Goal: Check status: Check status

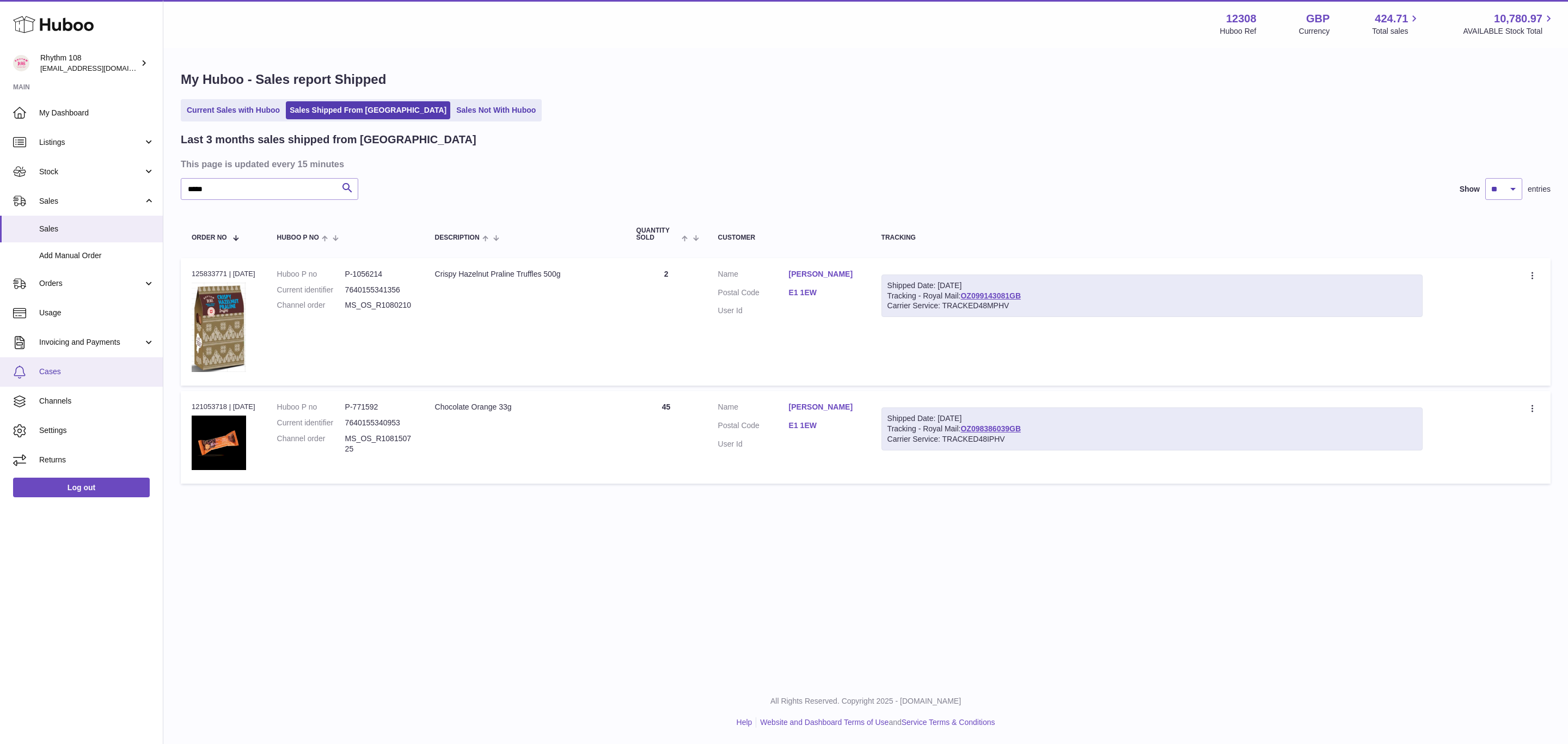
click at [57, 372] on span "Cases" at bounding box center [97, 372] width 115 height 11
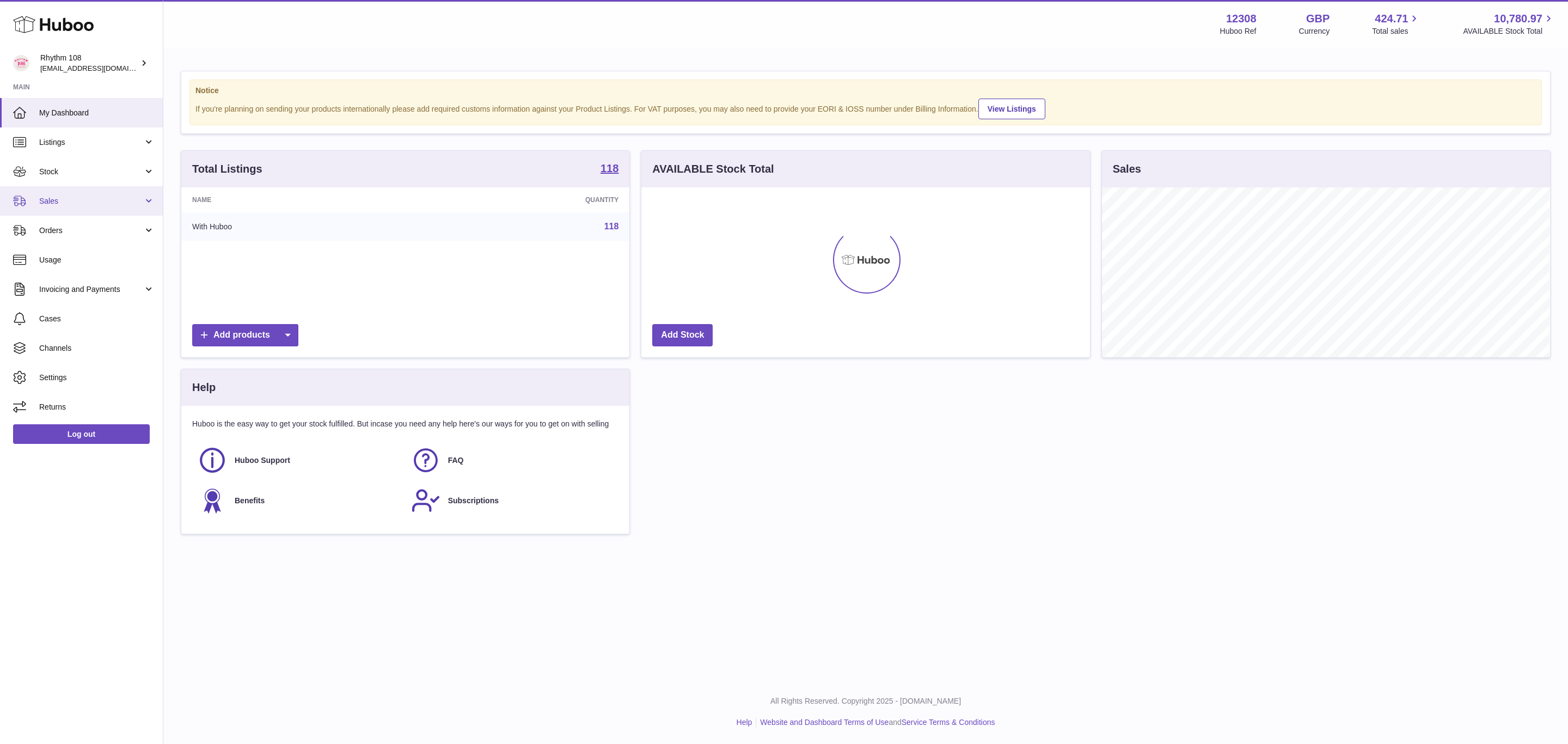
scroll to position [170, 447]
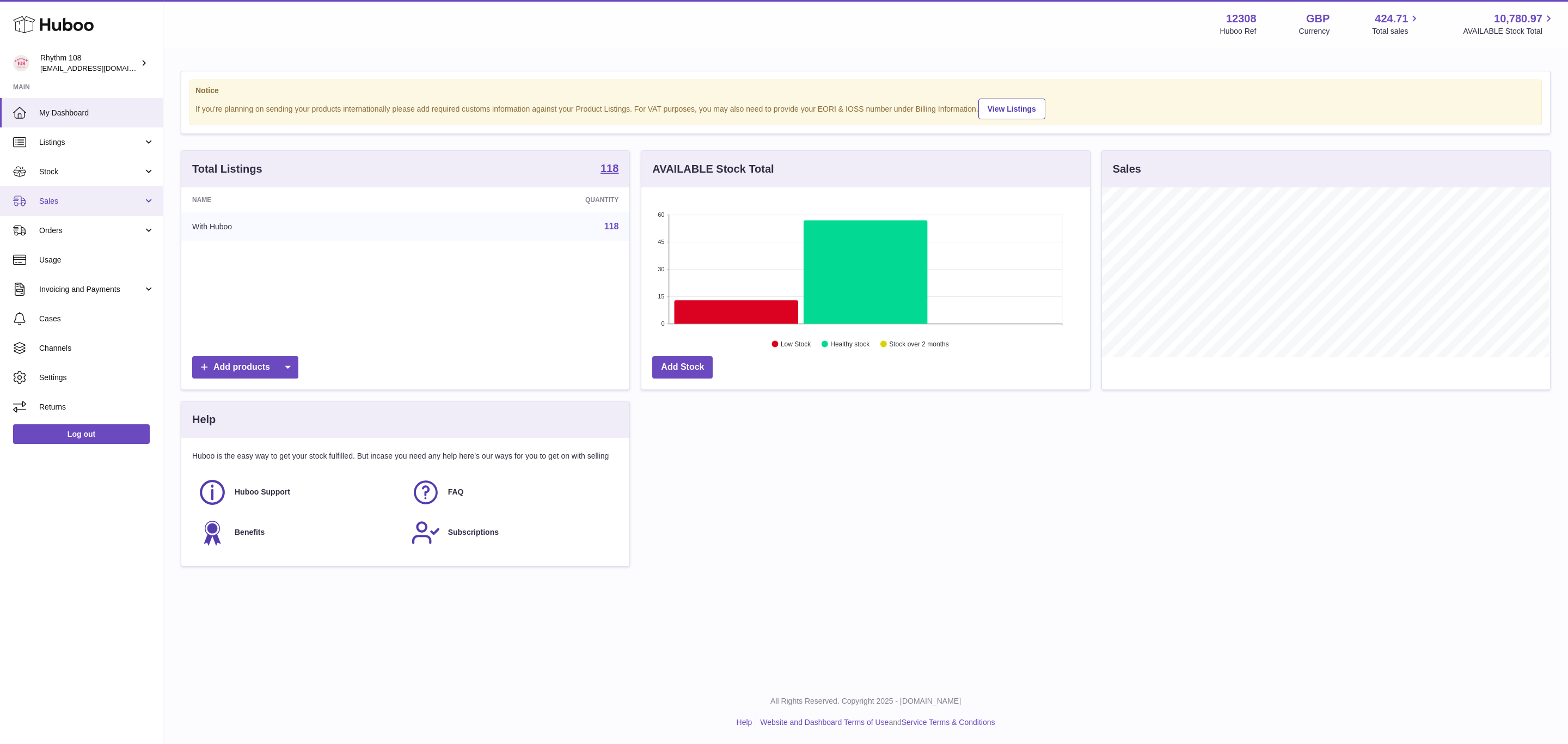
click at [54, 200] on span "Sales" at bounding box center [91, 201] width 104 height 11
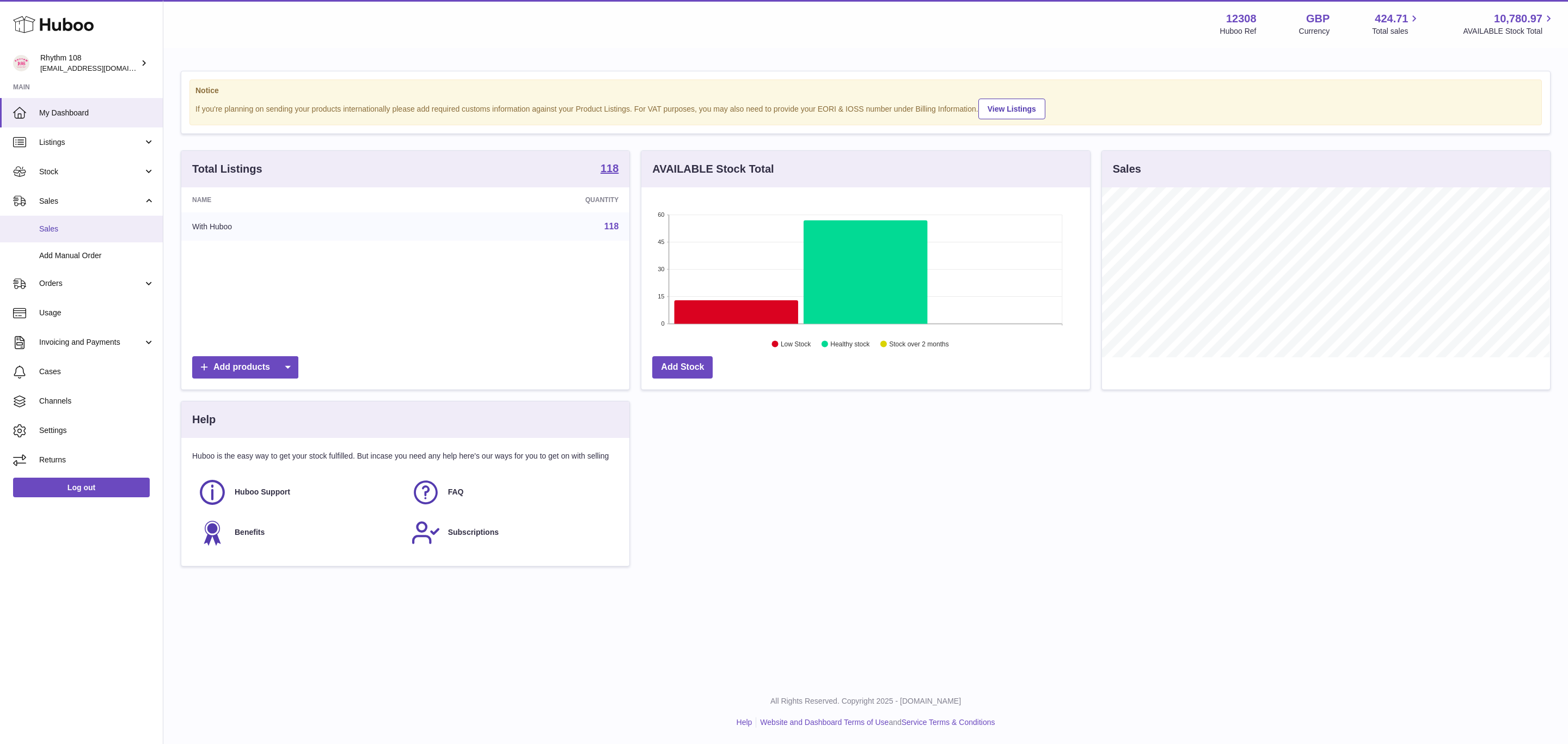
click at [61, 232] on span "Sales" at bounding box center [97, 229] width 115 height 11
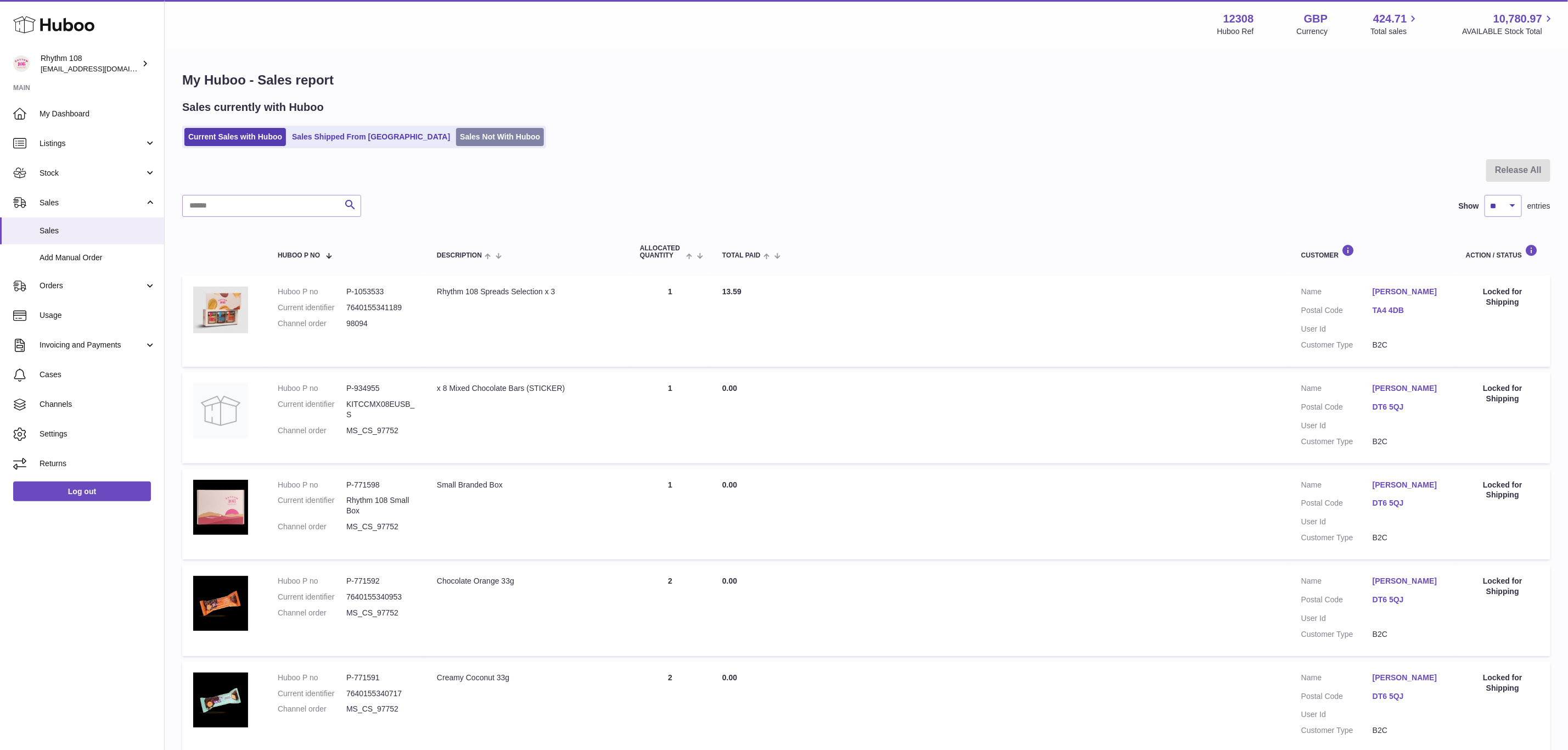
click at [457, 138] on link "Sales Not With Huboo" at bounding box center [500, 137] width 88 height 18
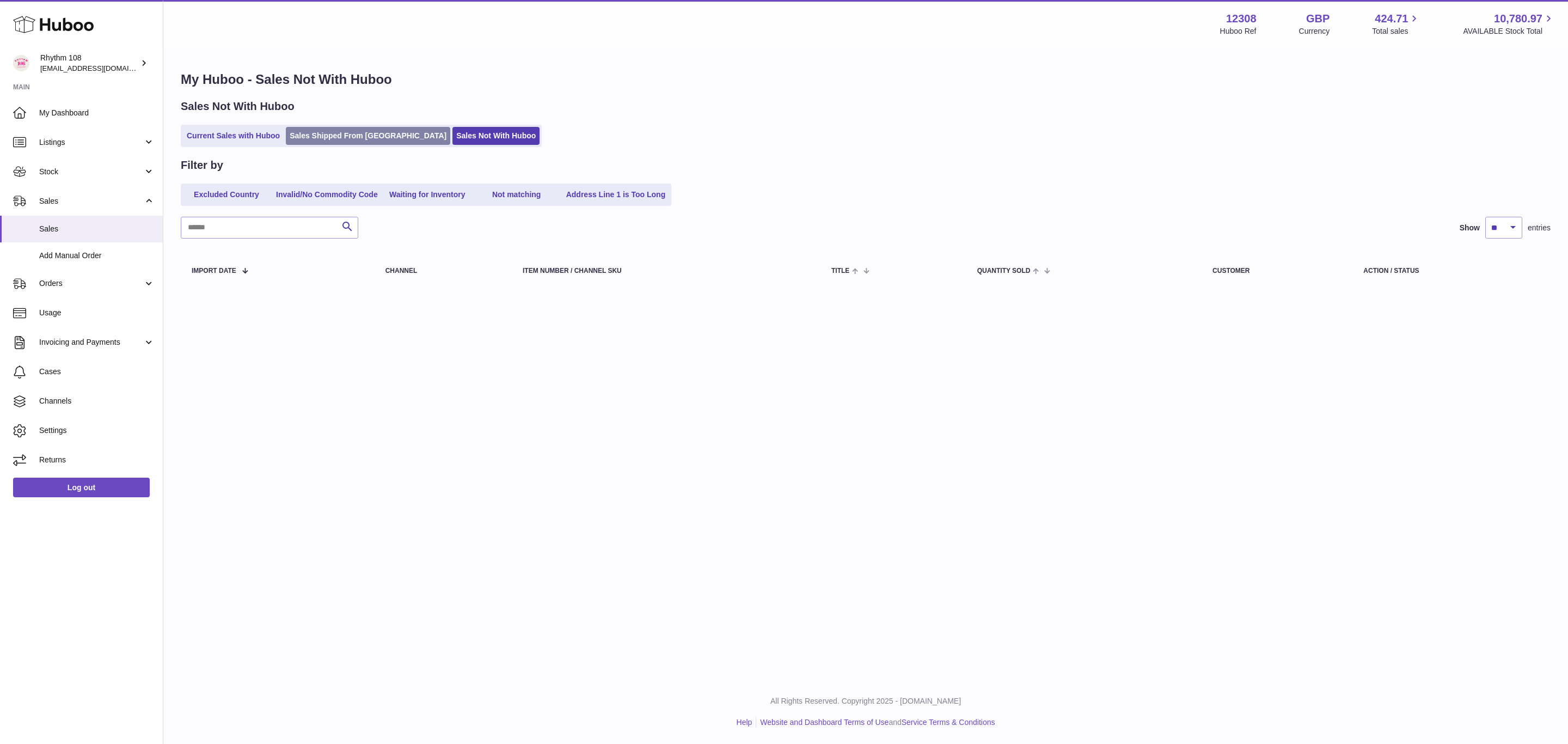
click at [353, 134] on link "Sales Shipped From [GEOGRAPHIC_DATA]" at bounding box center [368, 136] width 165 height 18
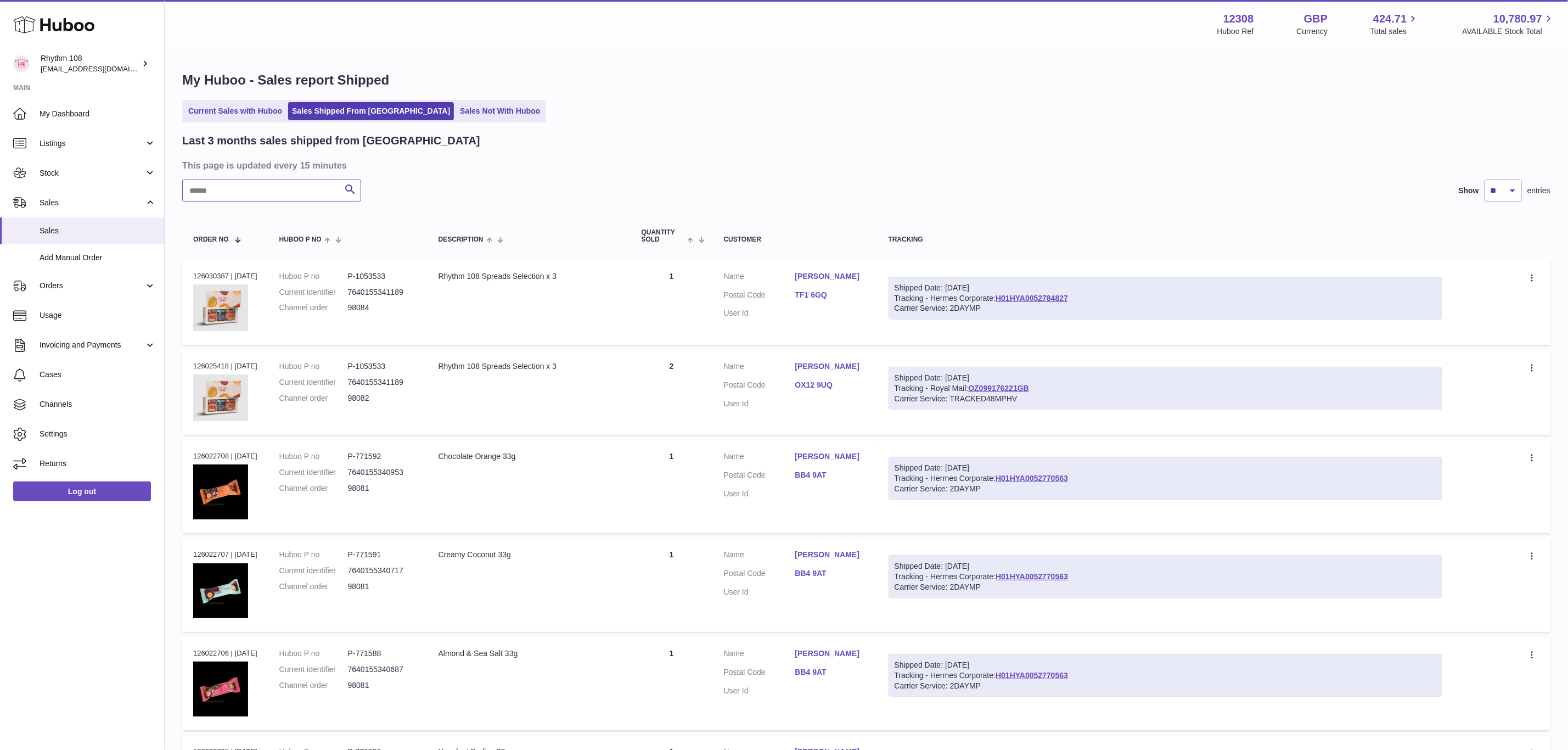
click at [279, 195] on input "text" at bounding box center [272, 190] width 179 height 22
paste input "*****"
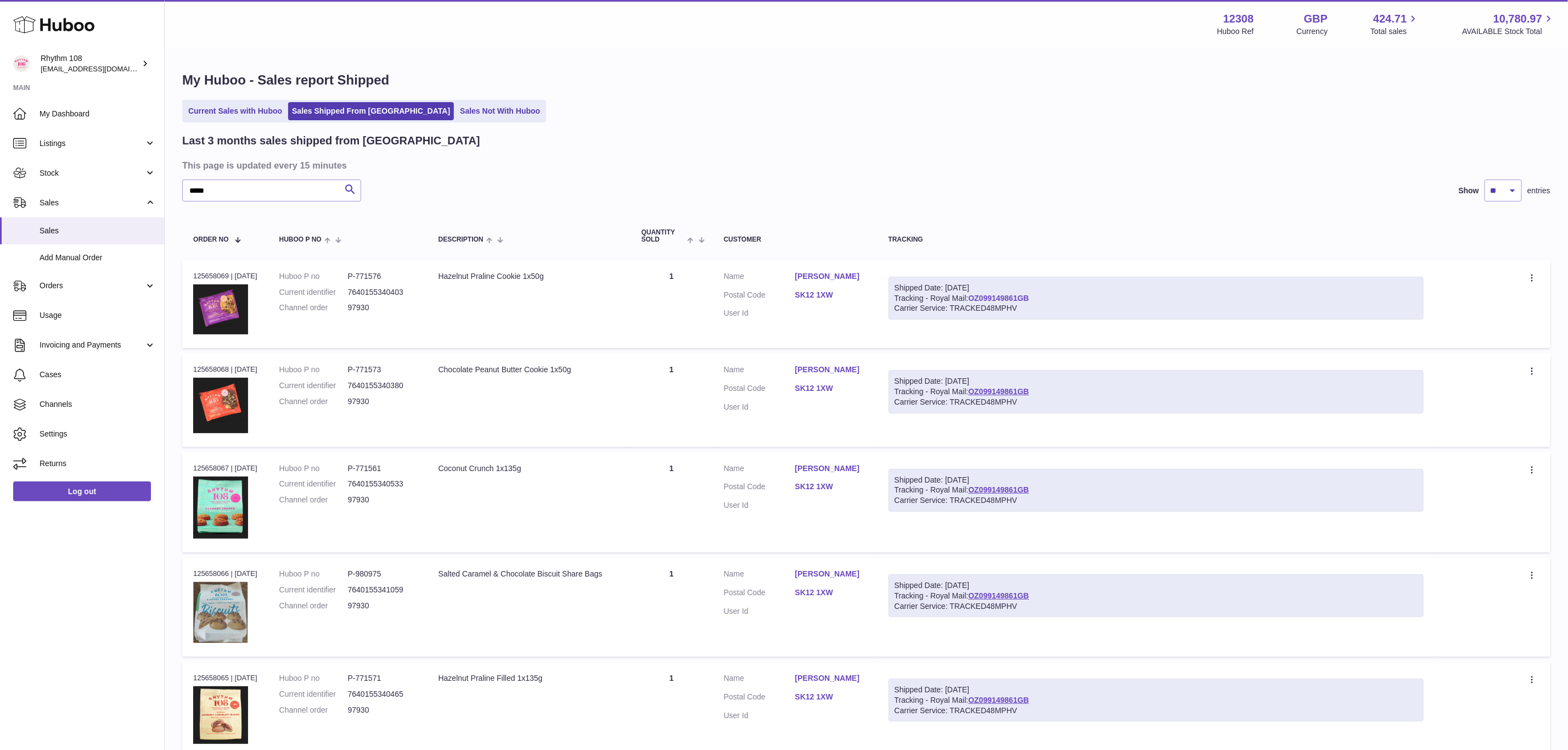
click at [1027, 295] on link "OZ099149861GB" at bounding box center [999, 299] width 61 height 9
drag, startPoint x: 236, startPoint y: 188, endPoint x: 81, endPoint y: 186, distance: 155.0
click at [99, 187] on div "Huboo Rhythm 108 orders@rhythm108.com Main My Dashboard Listings Not with Huboo…" at bounding box center [784, 719] width 1568 height 1439
paste input "text"
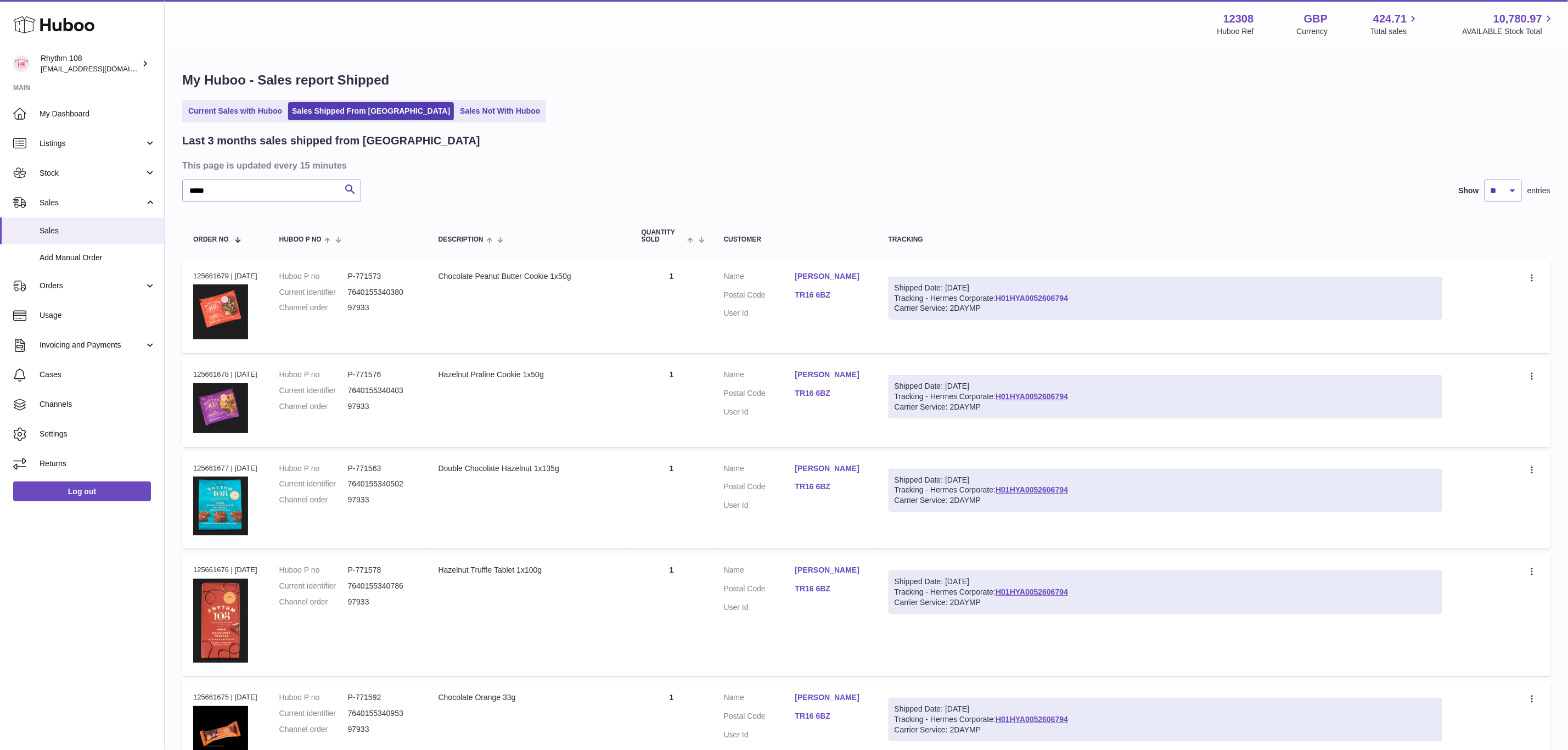
click at [1019, 295] on link "H01HYA0052606794" at bounding box center [1032, 299] width 72 height 9
drag, startPoint x: 243, startPoint y: 201, endPoint x: 135, endPoint y: 181, distance: 109.8
click at [135, 181] on div "Huboo Rhythm 108 orders@rhythm108.com Main My Dashboard Listings Not with Huboo…" at bounding box center [784, 728] width 1568 height 1458
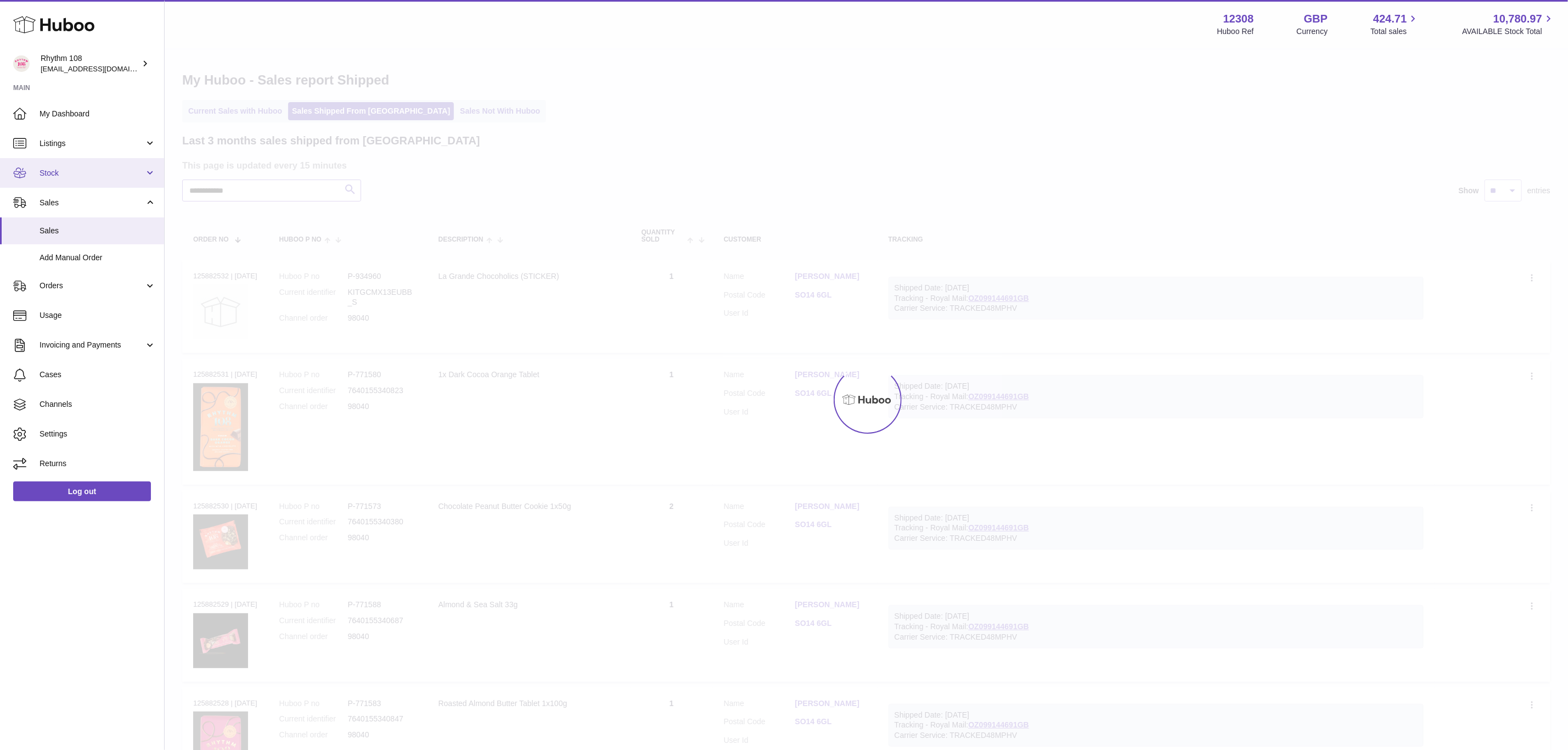
type input "**********"
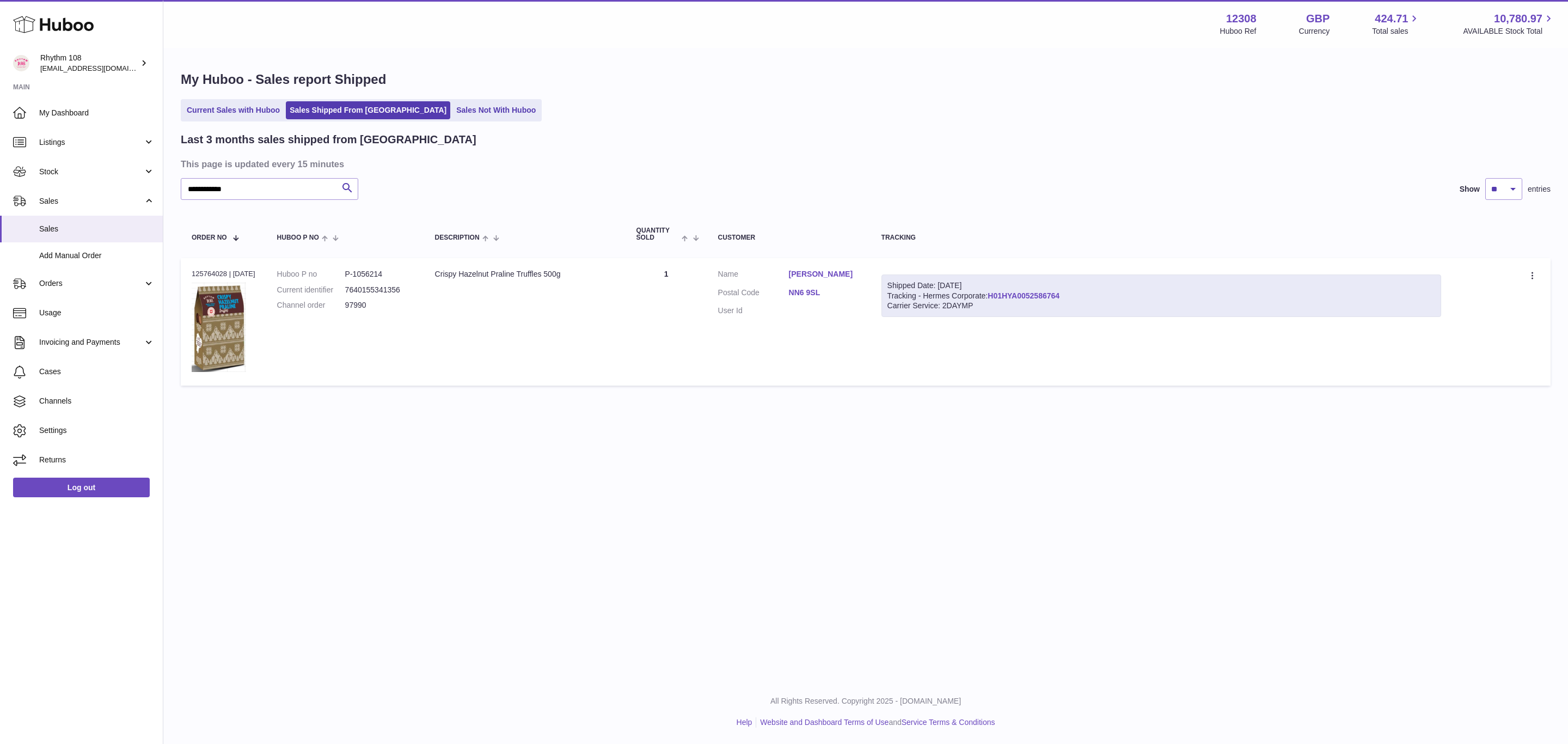
click at [1041, 292] on link "H01HYA0052586764" at bounding box center [1024, 296] width 72 height 9
drag, startPoint x: 383, startPoint y: 270, endPoint x: 338, endPoint y: 269, distance: 45.0
click at [338, 269] on dl "Huboo P no P-1056214 Current identifier 7640155341356 Channel order 97990" at bounding box center [345, 293] width 136 height 47
click at [356, 288] on dd "7640155341356" at bounding box center [379, 290] width 68 height 11
drag, startPoint x: 373, startPoint y: 297, endPoint x: 345, endPoint y: 300, distance: 28.2
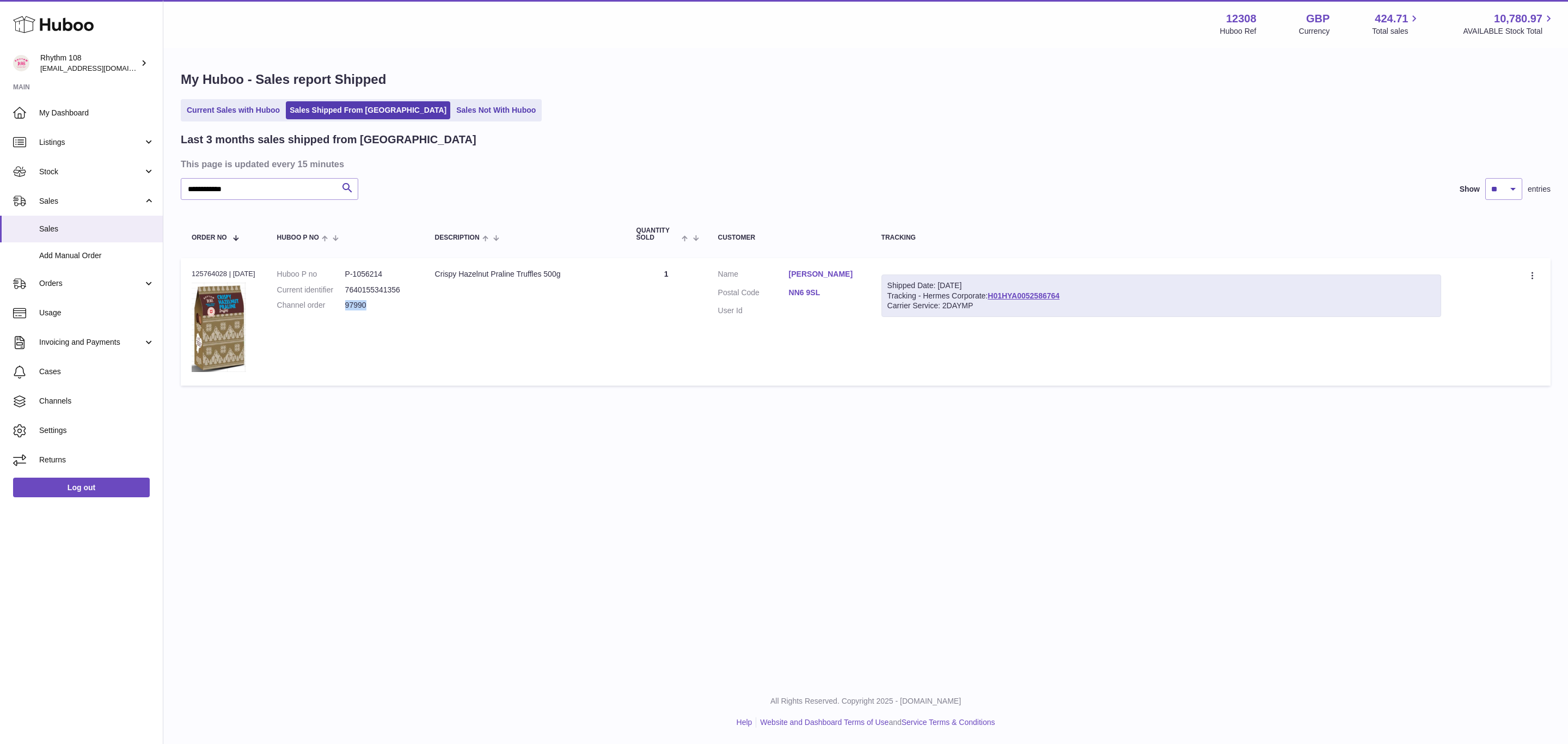
click at [345, 300] on dl "Huboo P no P-1056214 Current identifier 7640155341356 Channel order 97990" at bounding box center [345, 293] width 136 height 47
copy dd "97990"
click at [56, 226] on span "Sales" at bounding box center [97, 229] width 115 height 11
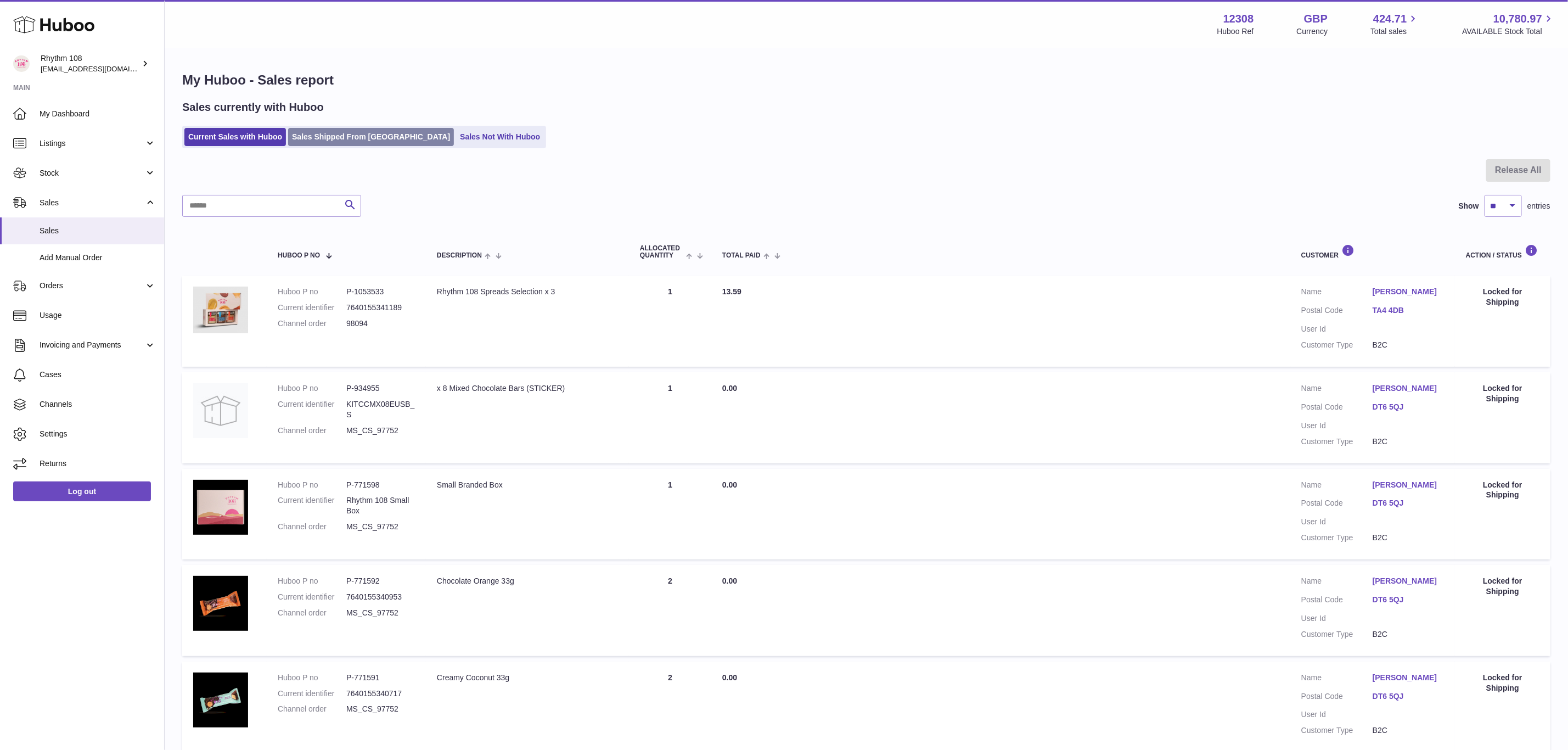
click at [333, 131] on link "Sales Shipped From [GEOGRAPHIC_DATA]" at bounding box center [371, 137] width 166 height 18
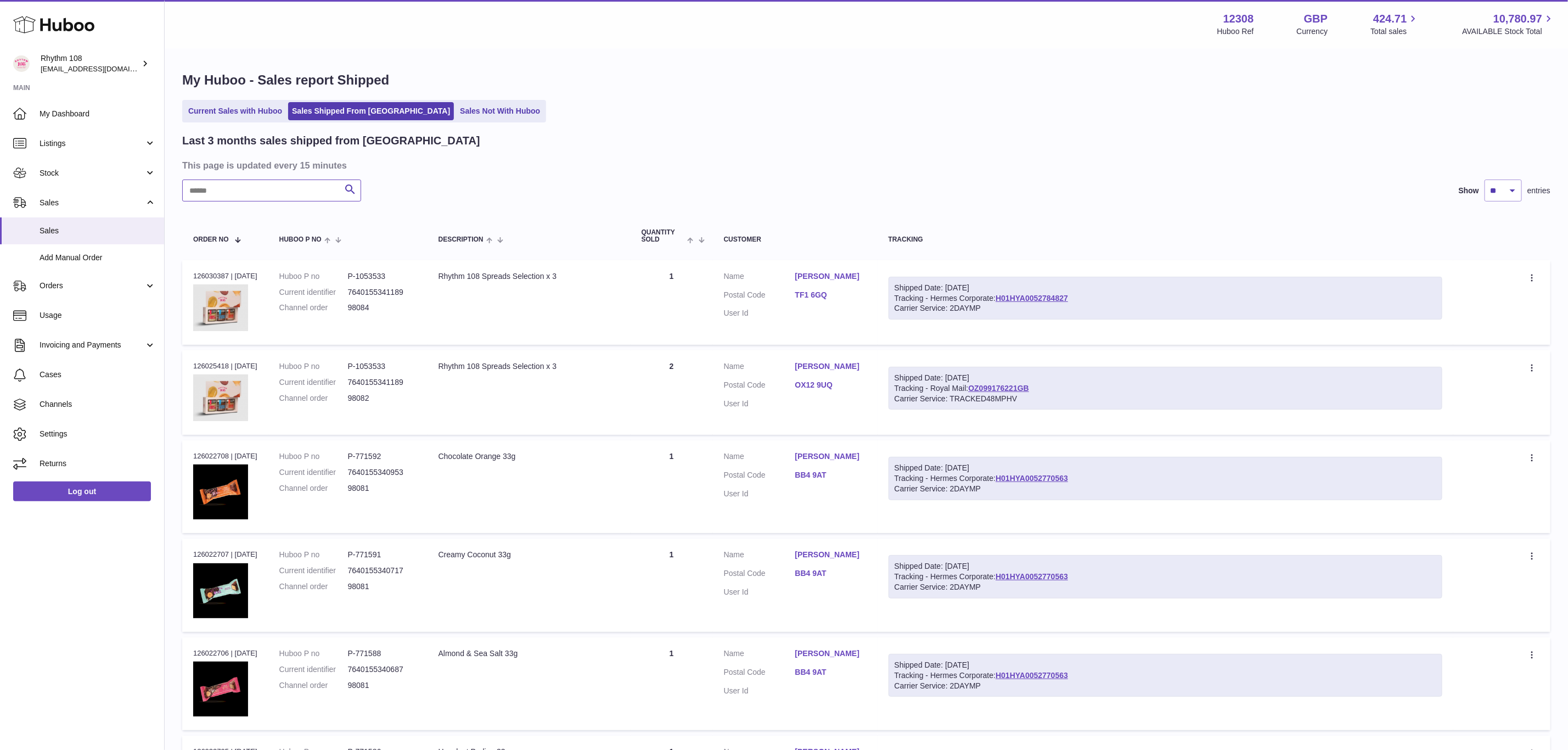
click at [304, 191] on input "text" at bounding box center [272, 190] width 179 height 22
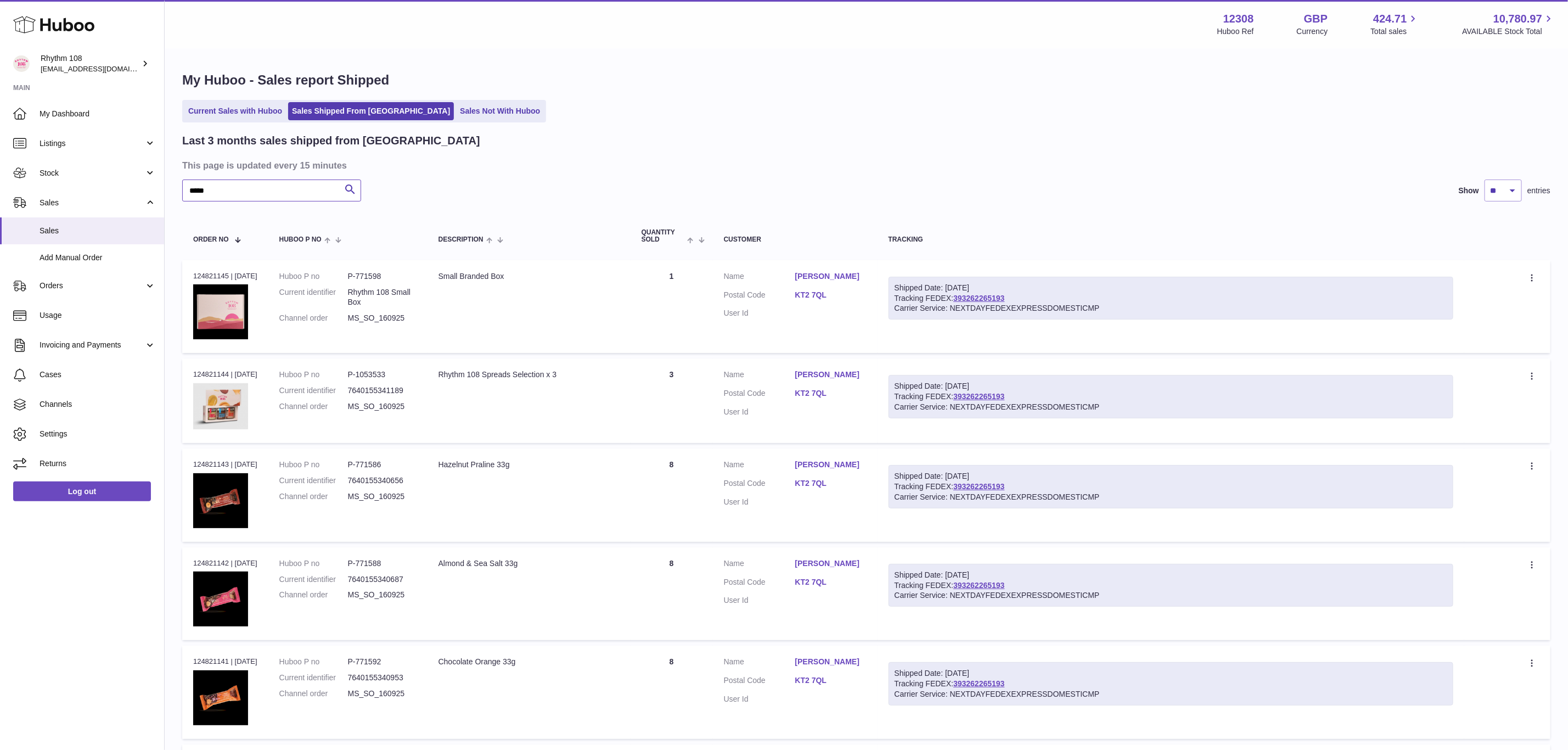
type input "*****"
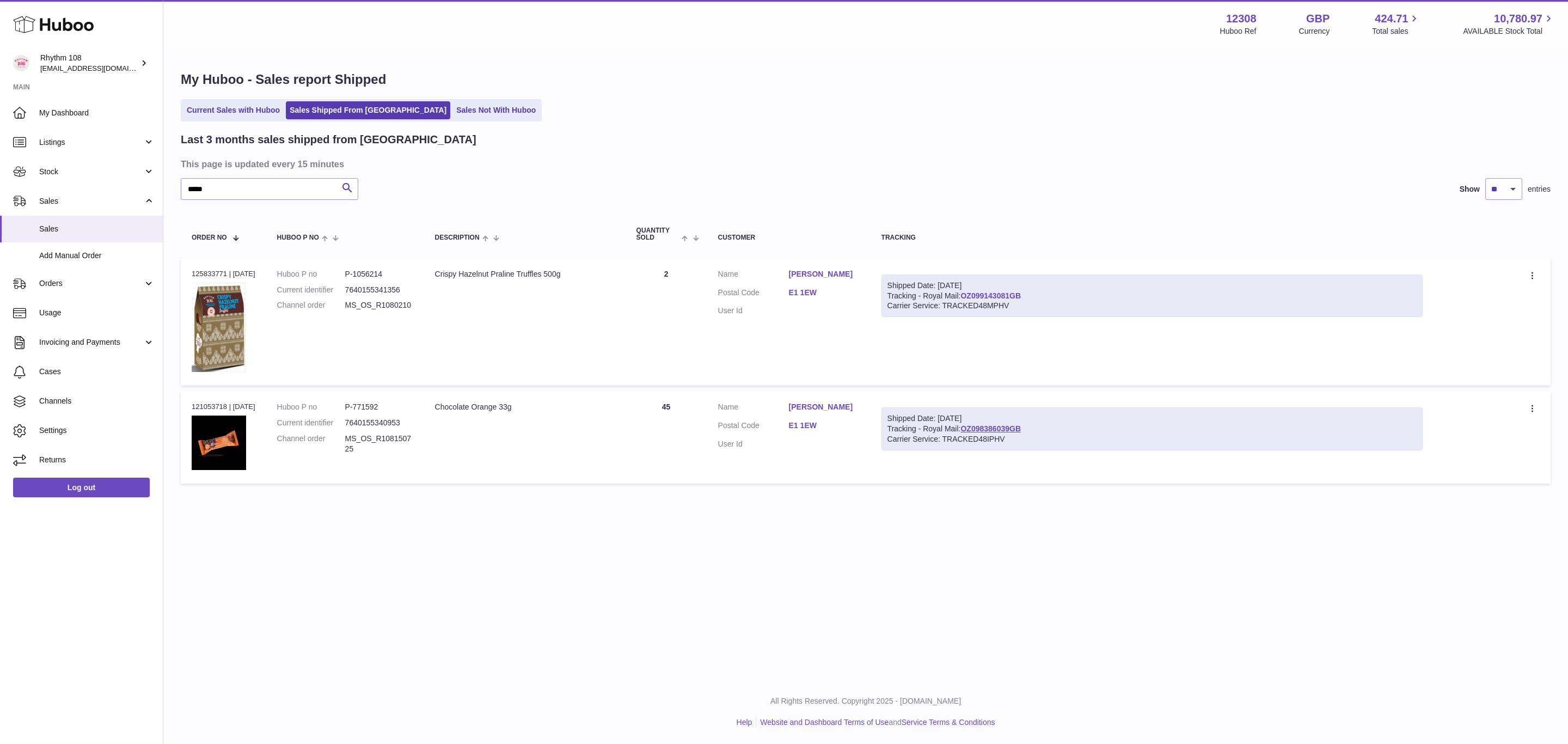
click at [1012, 292] on link "OZ099143081GB" at bounding box center [991, 296] width 61 height 9
